Goal: Transaction & Acquisition: Purchase product/service

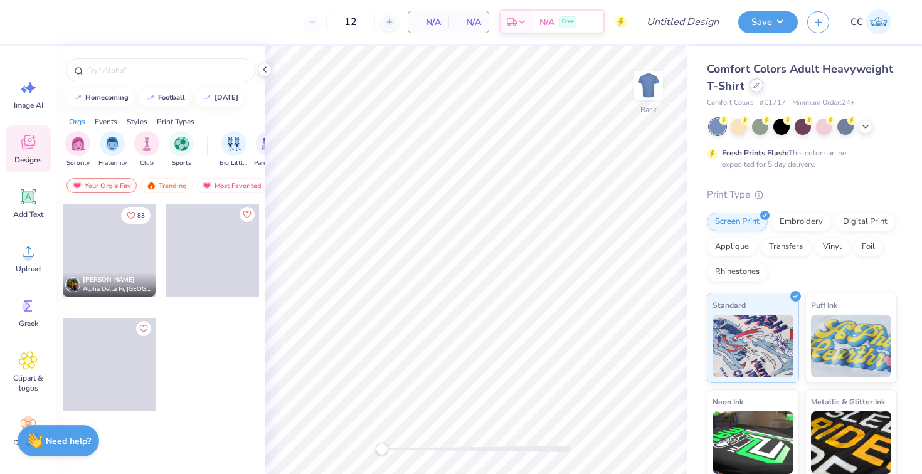
click at [757, 86] on icon at bounding box center [757, 85] width 6 height 6
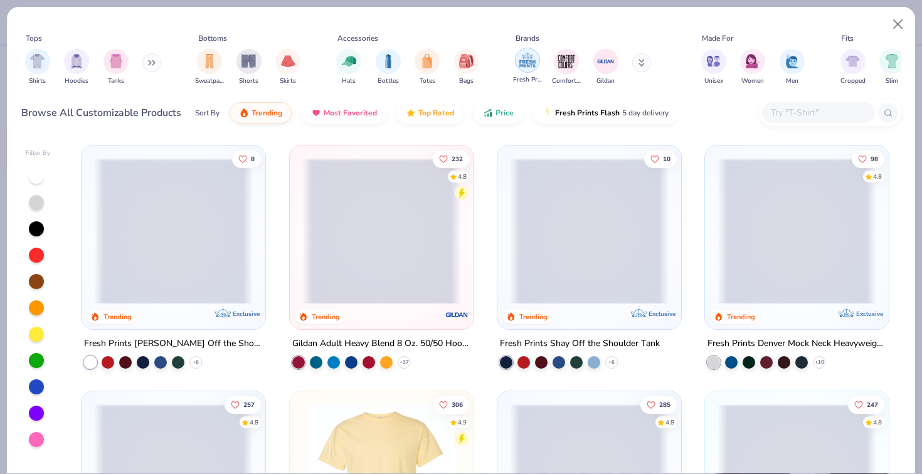
click at [519, 63] on img "filter for Fresh Prints" at bounding box center [527, 60] width 19 height 19
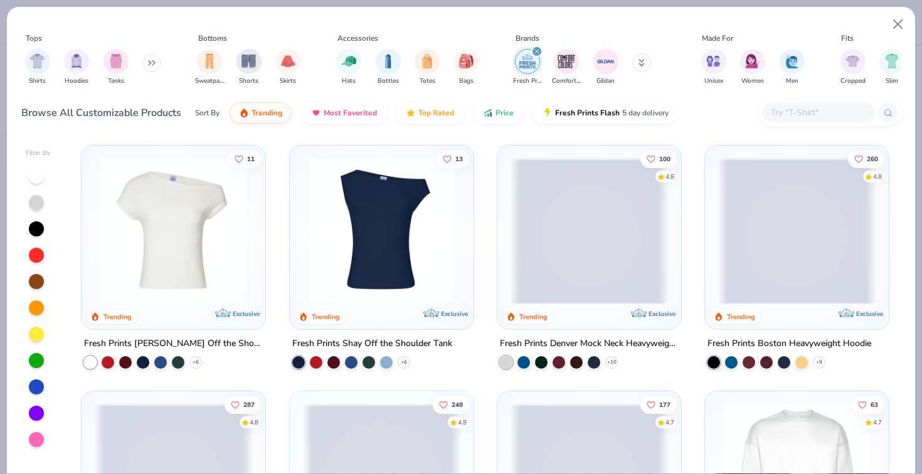
scroll to position [-1, 0]
click at [810, 285] on div "11 Trending Exclusive Fresh Prints [PERSON_NAME] Off the Shoulder Top + 6 13 Tr…" at bounding box center [486, 306] width 832 height 335
click at [821, 359] on icon at bounding box center [819, 363] width 10 height 10
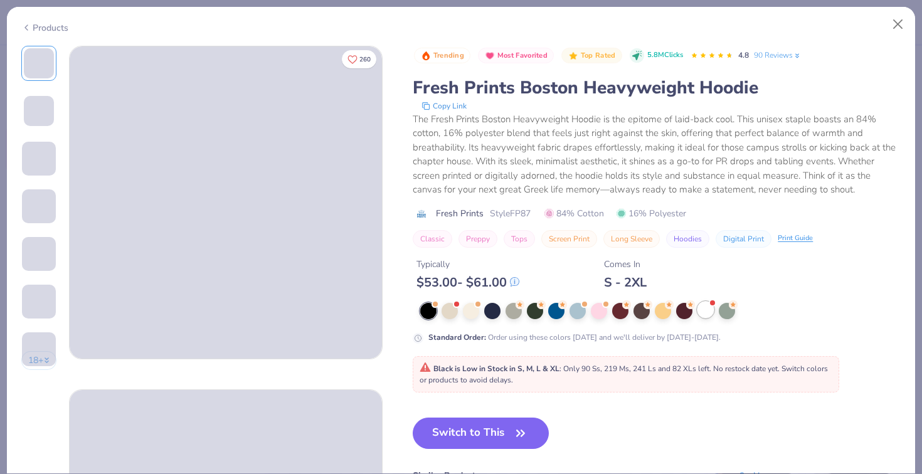
click at [708, 309] on div at bounding box center [706, 310] width 16 height 16
click at [442, 435] on button "Switch to This" at bounding box center [481, 434] width 136 height 31
type textarea "x"
